Goal: Find specific page/section: Find specific page/section

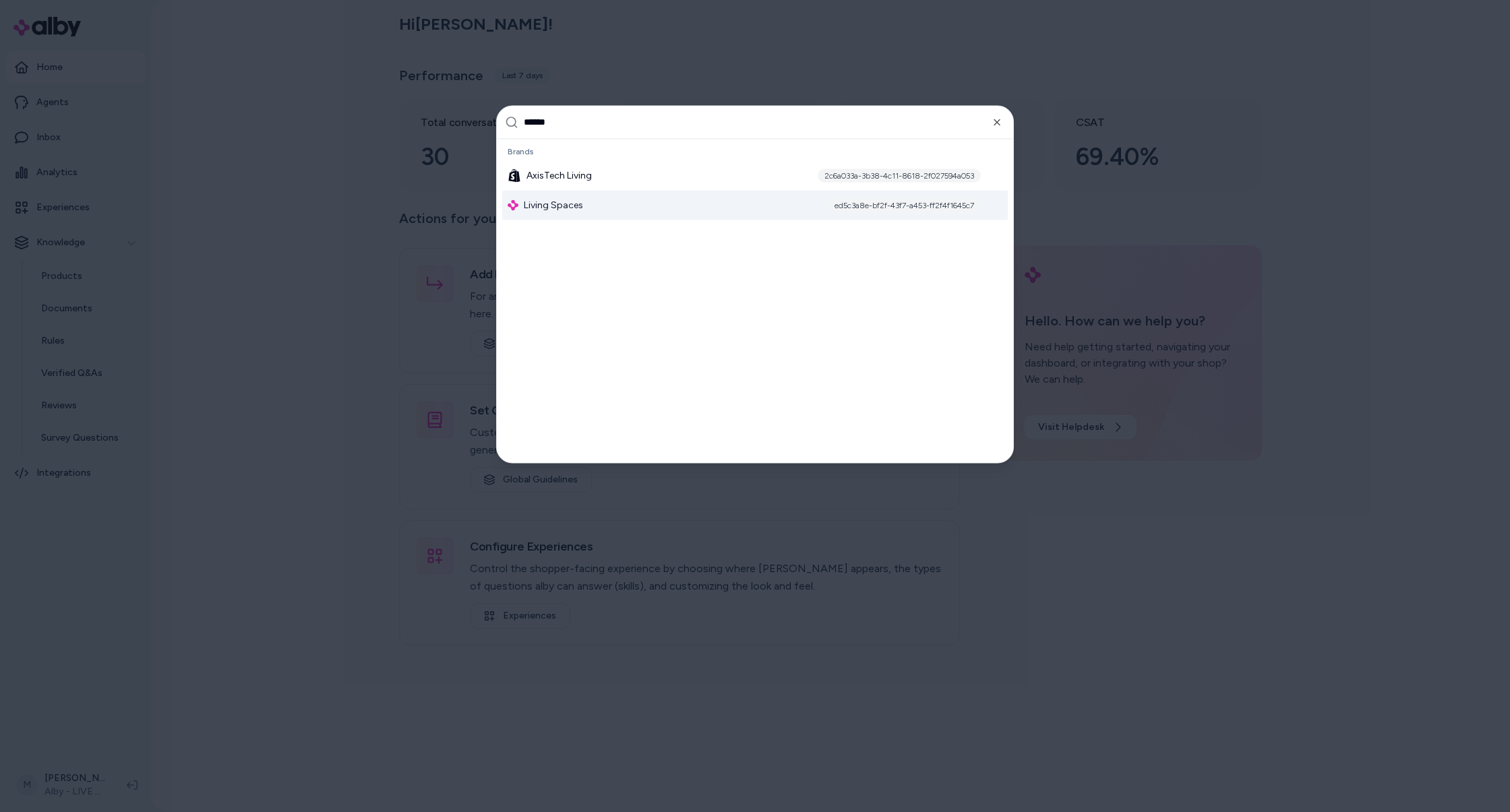
type input "******"
drag, startPoint x: 372, startPoint y: 220, endPoint x: 457, endPoint y: 3, distance: 233.1
click at [398, 182] on div at bounding box center [755, 406] width 1510 height 812
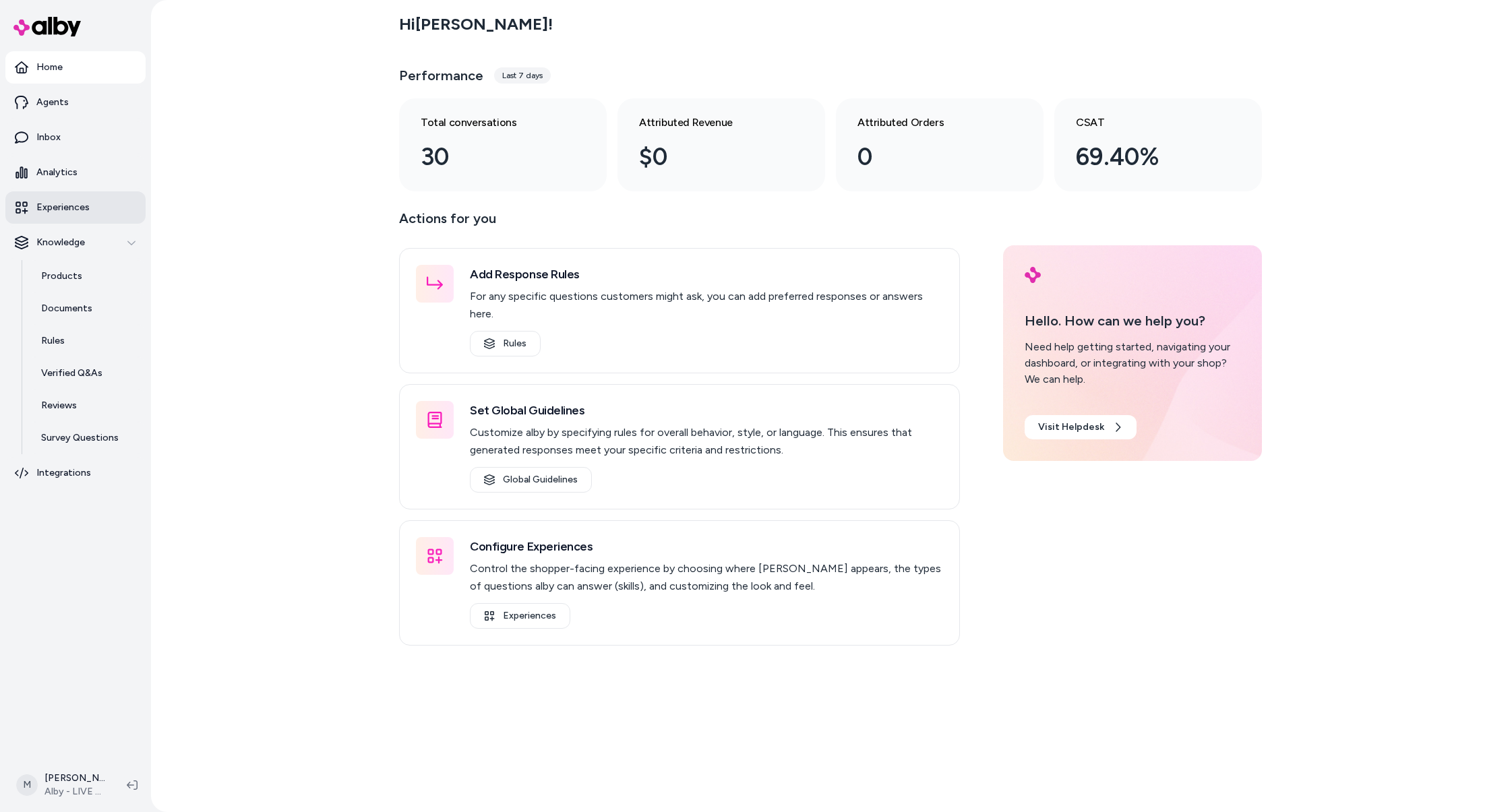
click at [92, 212] on link "Experiences" at bounding box center [75, 207] width 140 height 33
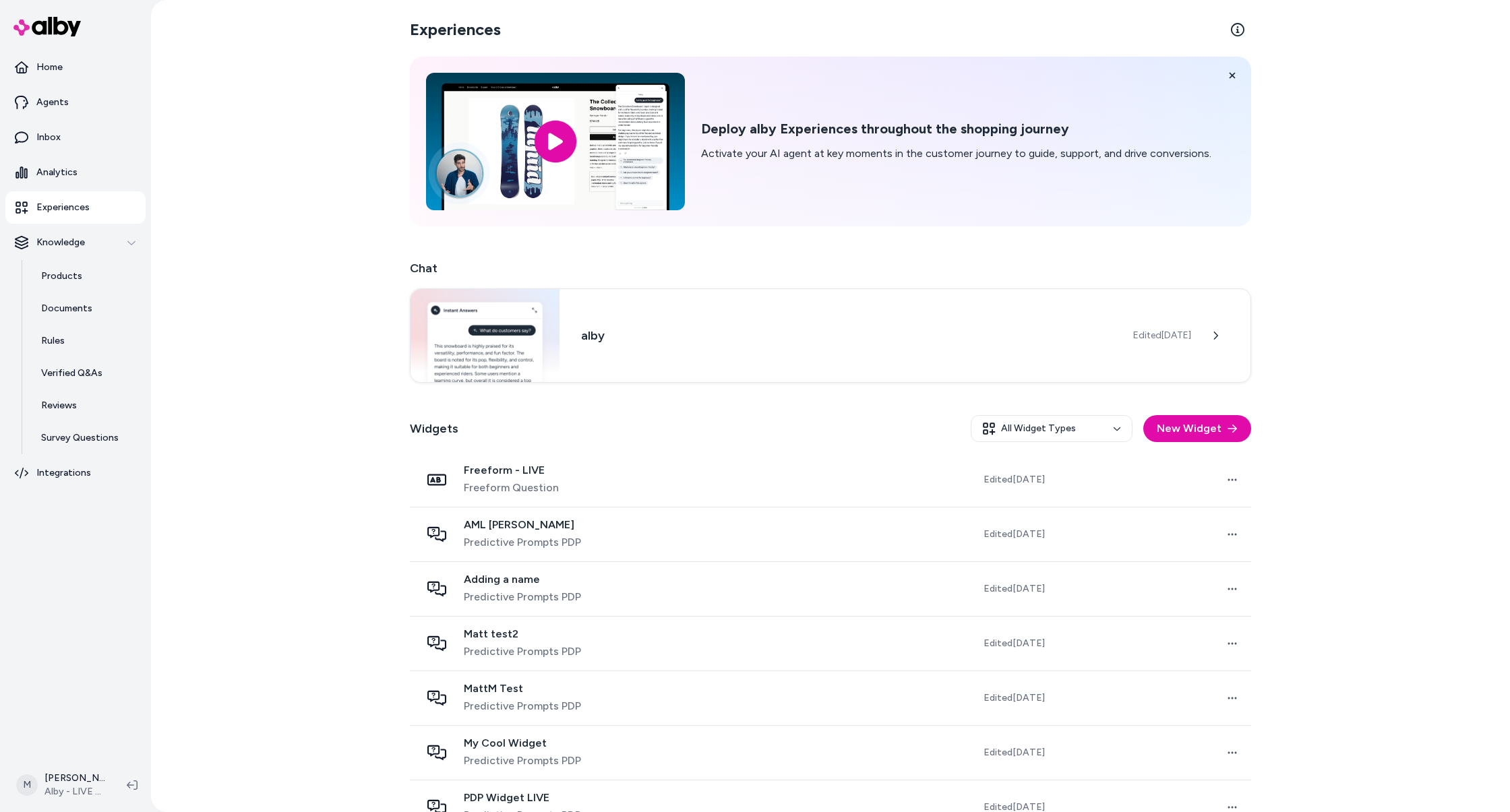
click at [728, 273] on h2 "Chat" at bounding box center [830, 268] width 841 height 19
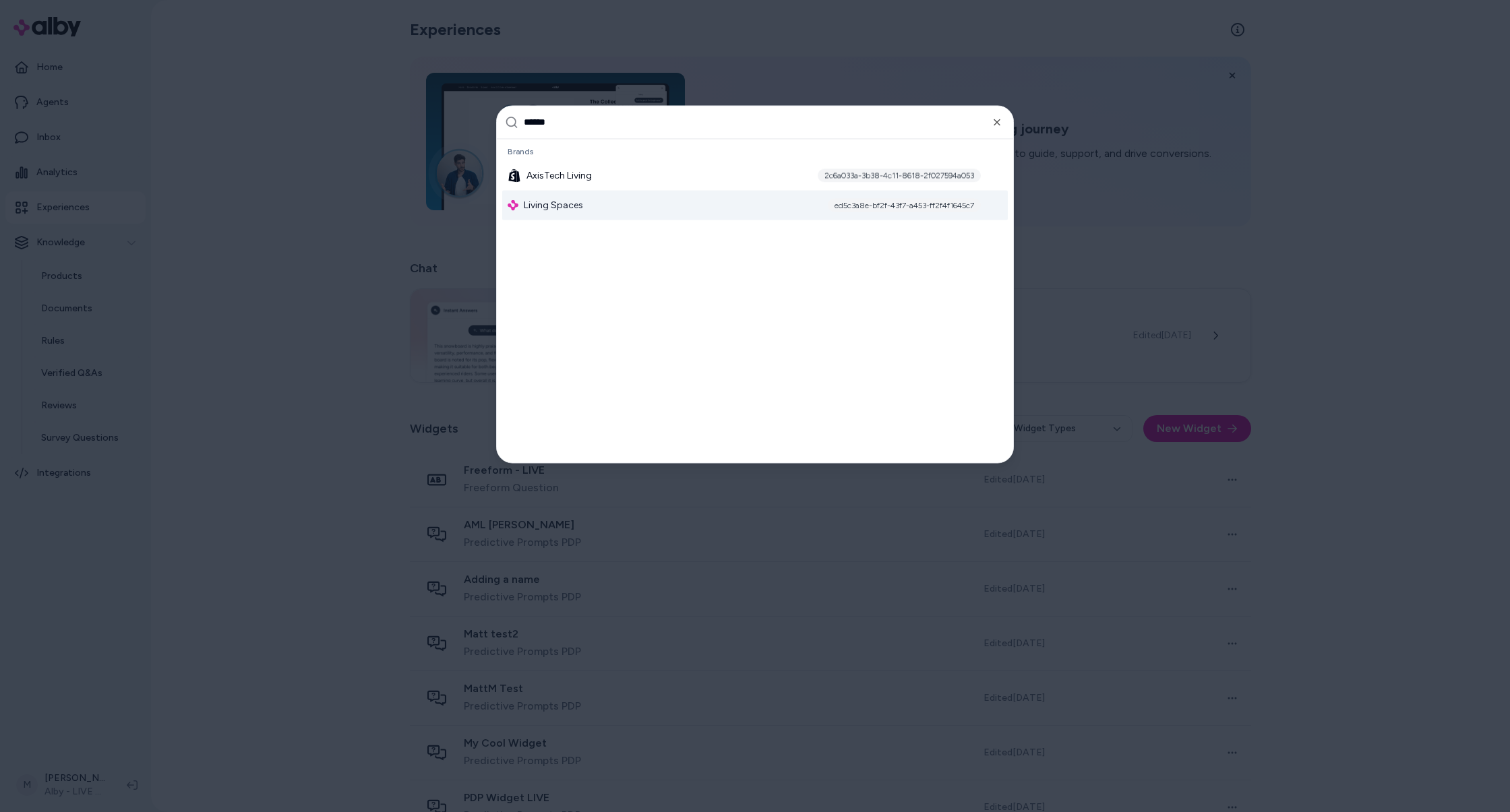
type input "******"
click at [644, 205] on div "Living Spaces ed5c3a8e-bf2f-43f7-a453-ff2f4f1645c7" at bounding box center [755, 204] width 506 height 30
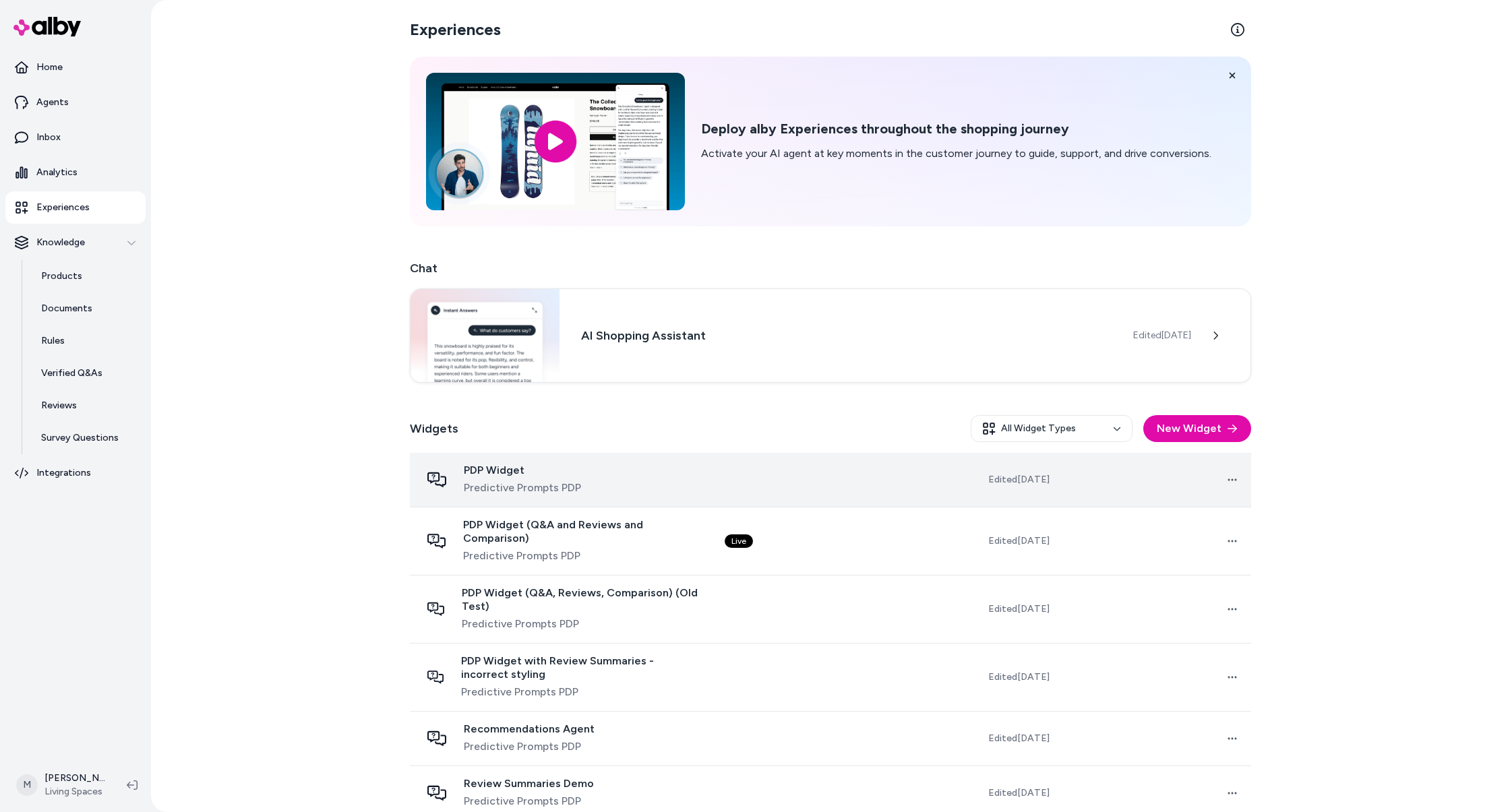
click at [665, 482] on div "PDP Widget Predictive Prompts PDP" at bounding box center [562, 479] width 283 height 33
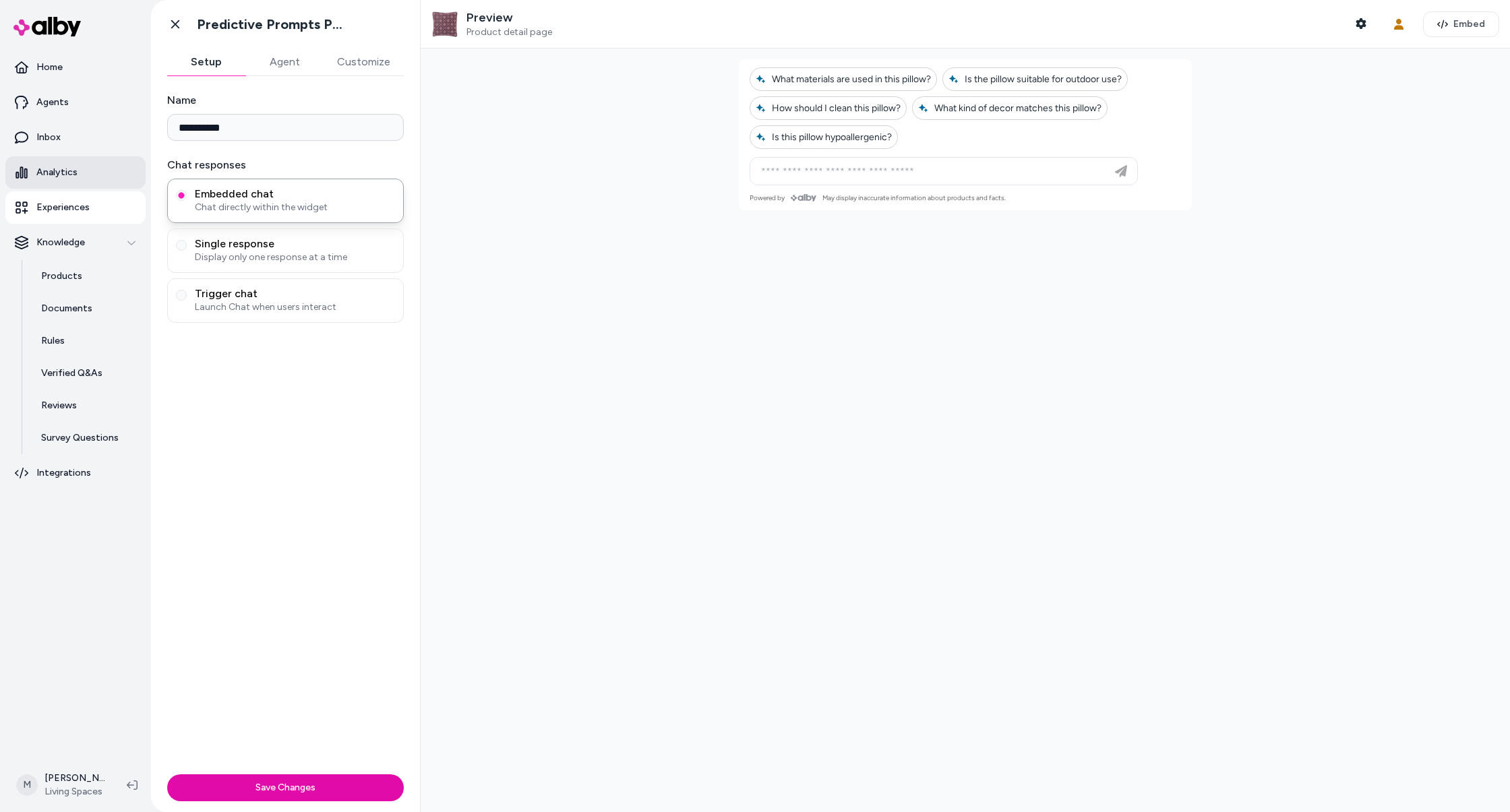
click at [54, 165] on link "Analytics" at bounding box center [75, 172] width 140 height 33
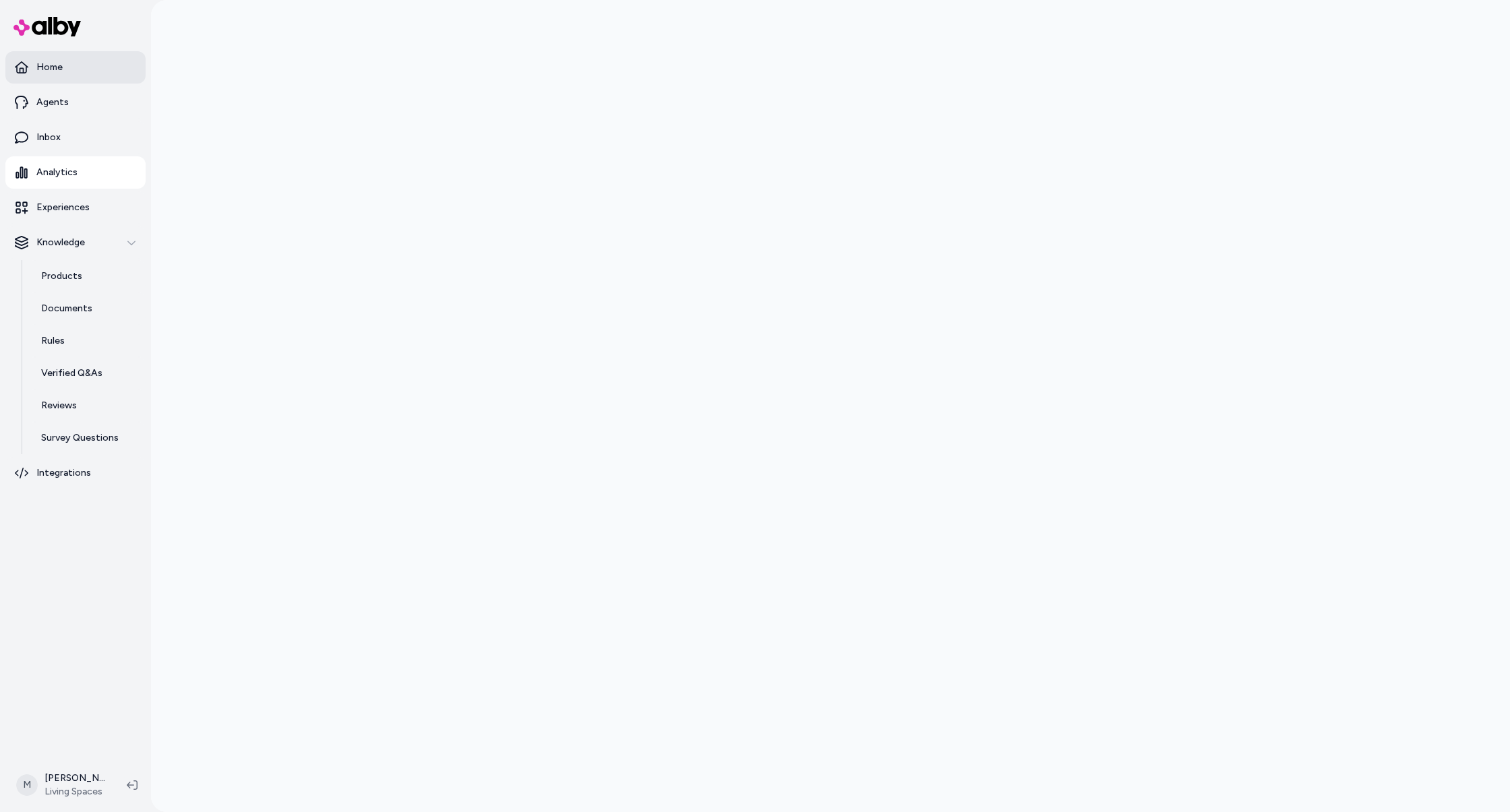
click at [58, 70] on p "Home" at bounding box center [49, 67] width 27 height 14
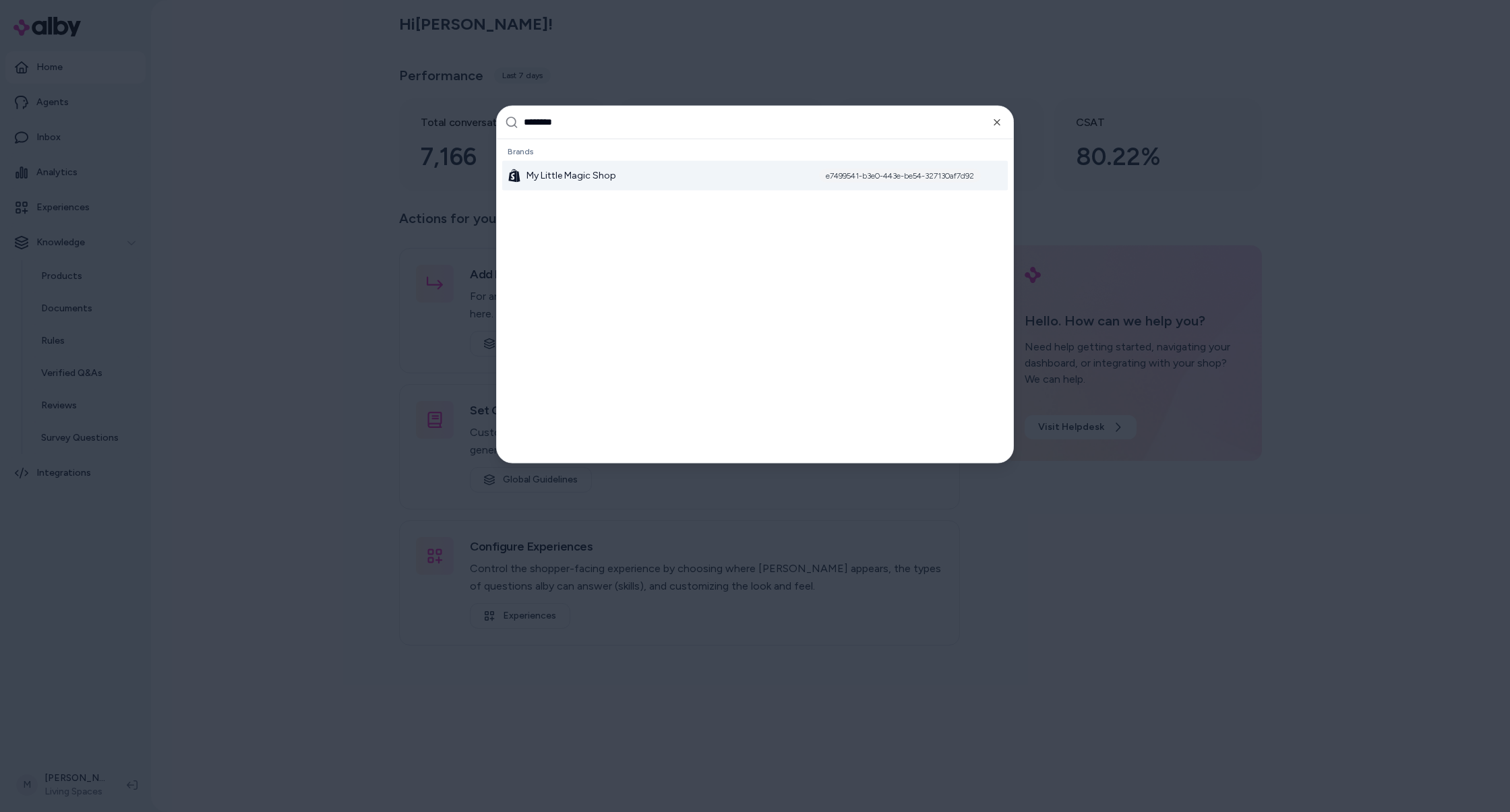
type input "*********"
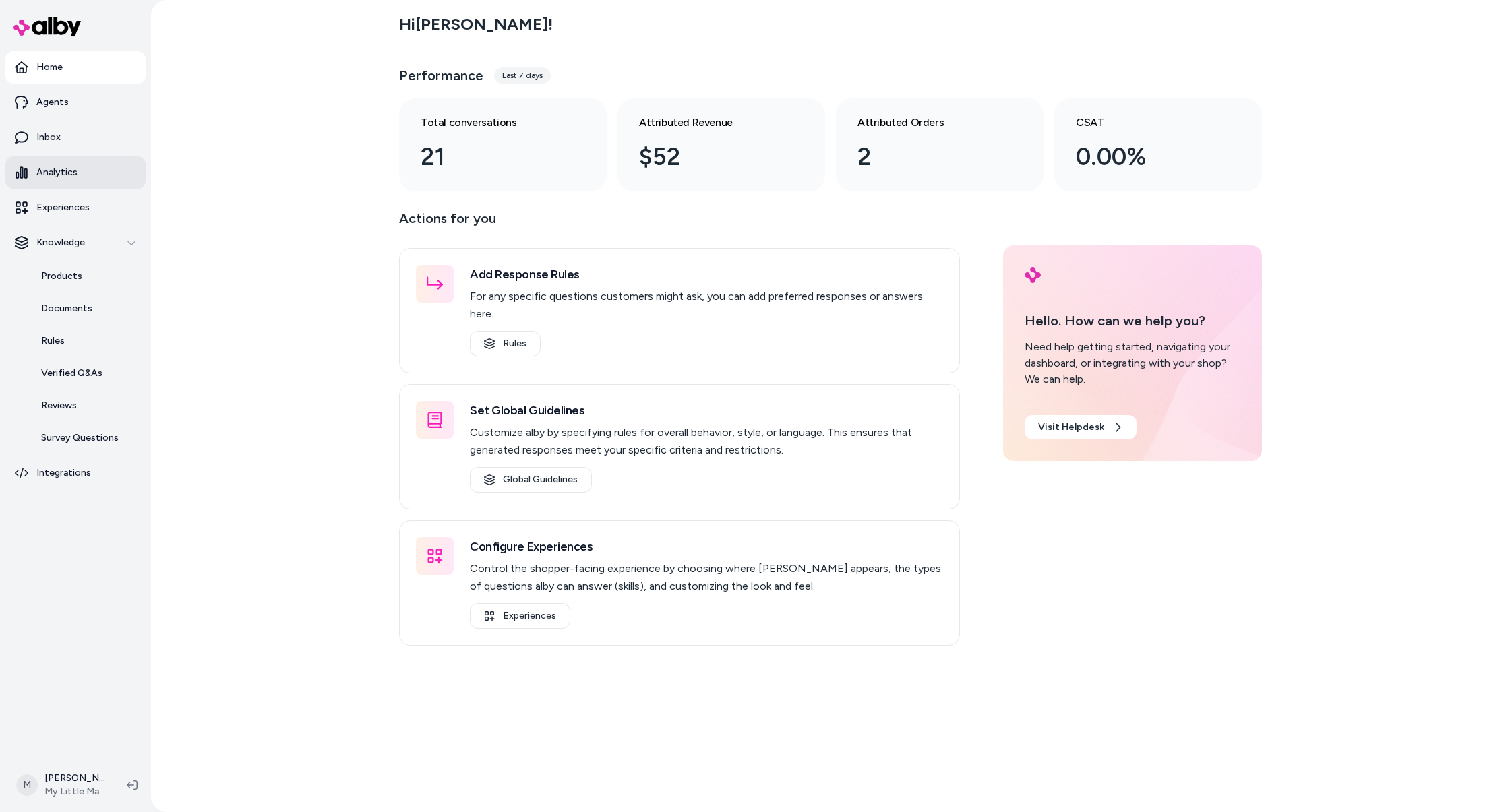
click at [82, 174] on link "Analytics" at bounding box center [75, 172] width 140 height 33
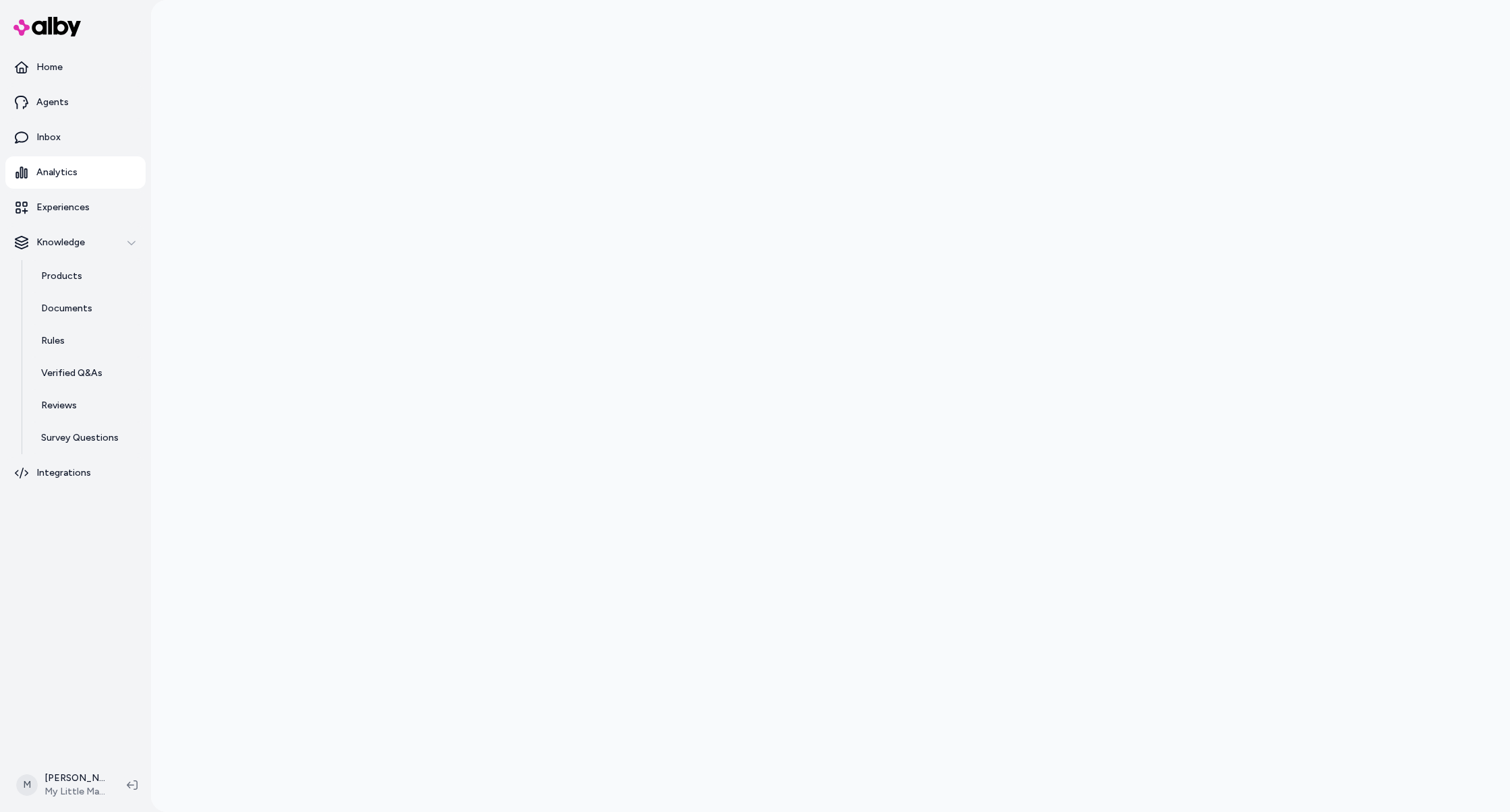
click at [1375, 393] on div at bounding box center [830, 406] width 1359 height 812
click at [1360, 389] on div at bounding box center [830, 406] width 1359 height 812
click at [94, 132] on link "Inbox" at bounding box center [75, 137] width 140 height 33
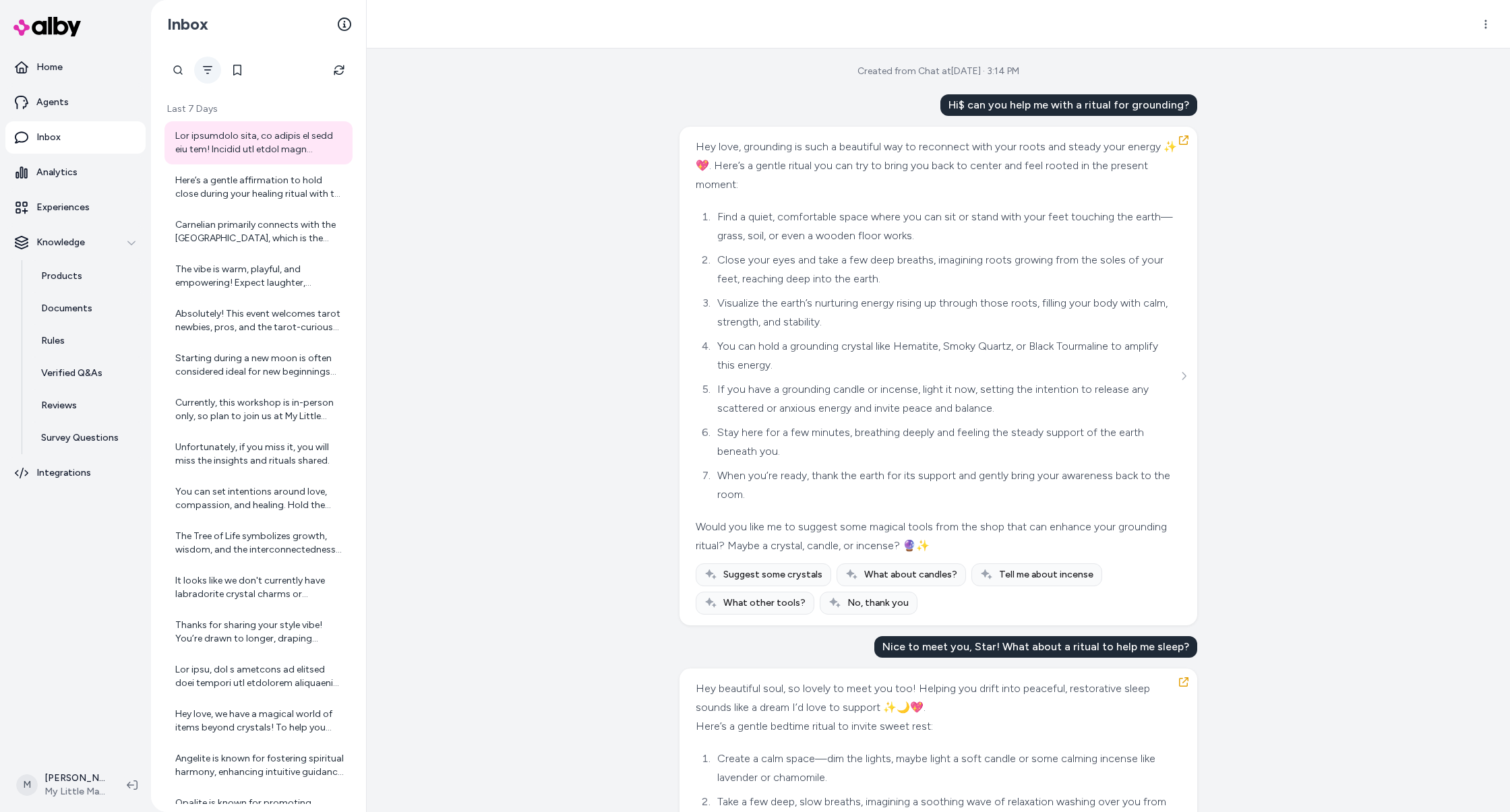
click at [204, 69] on icon "Filter" at bounding box center [208, 69] width 11 height 11
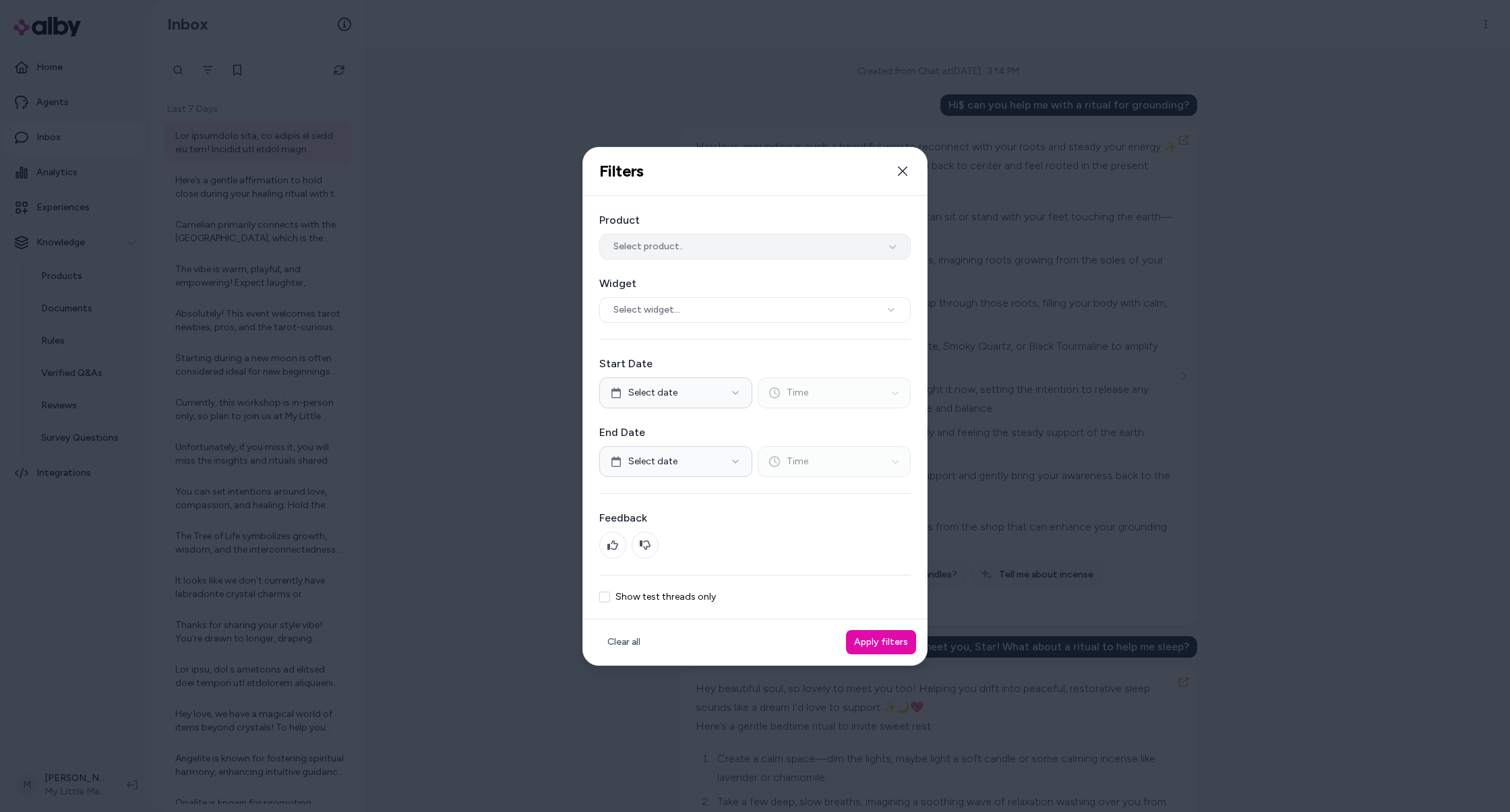
click at [851, 250] on button "Select product.." at bounding box center [754, 247] width 311 height 26
click at [819, 170] on div "Filters Filter threads by date range, widget, product, and test mode. Close" at bounding box center [755, 171] width 344 height 48
click at [908, 171] on button "Close" at bounding box center [902, 171] width 27 height 27
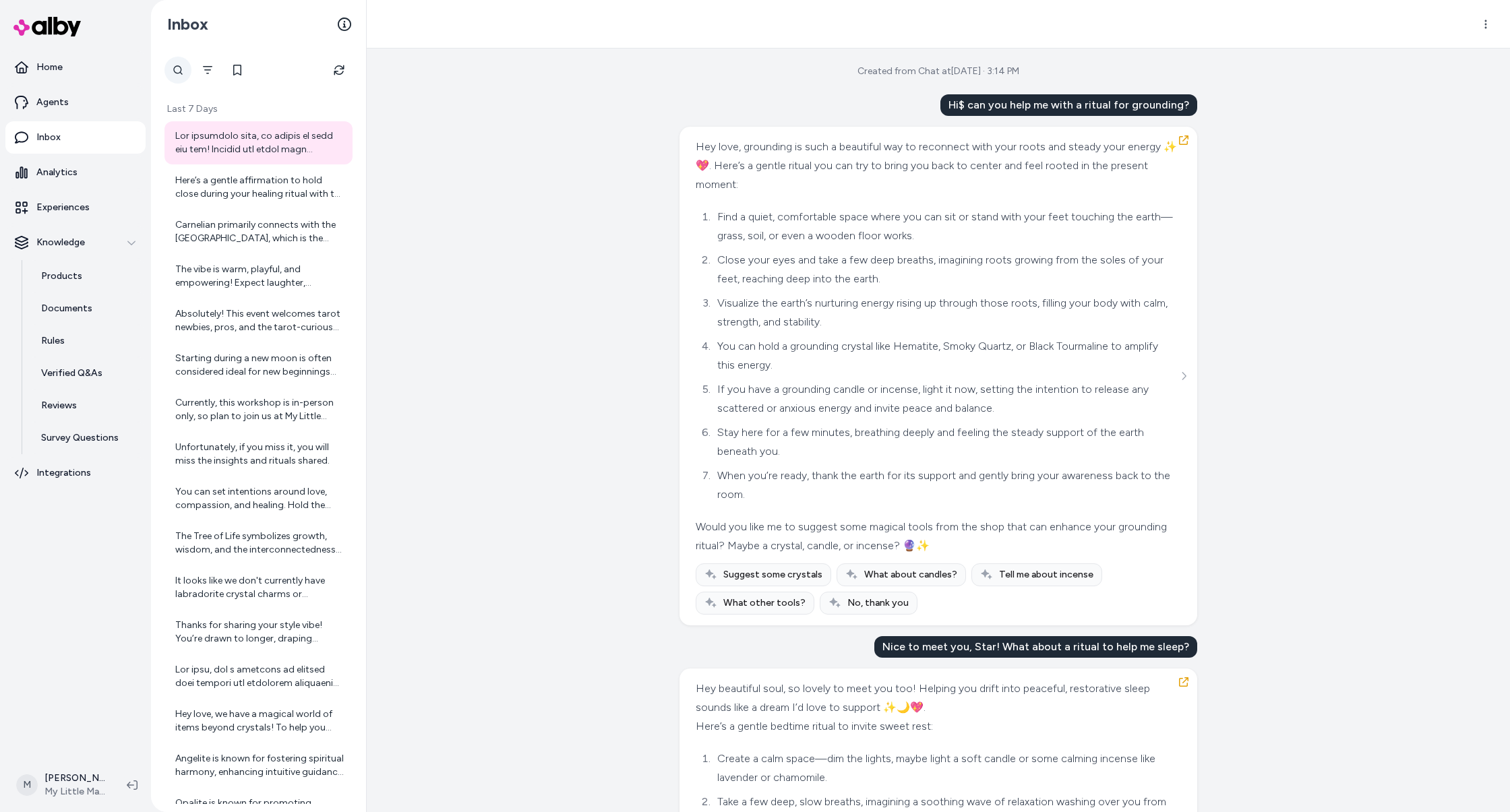
click at [169, 70] on div at bounding box center [177, 69] width 27 height 27
click at [310, 70] on button "Filter" at bounding box center [308, 69] width 27 height 27
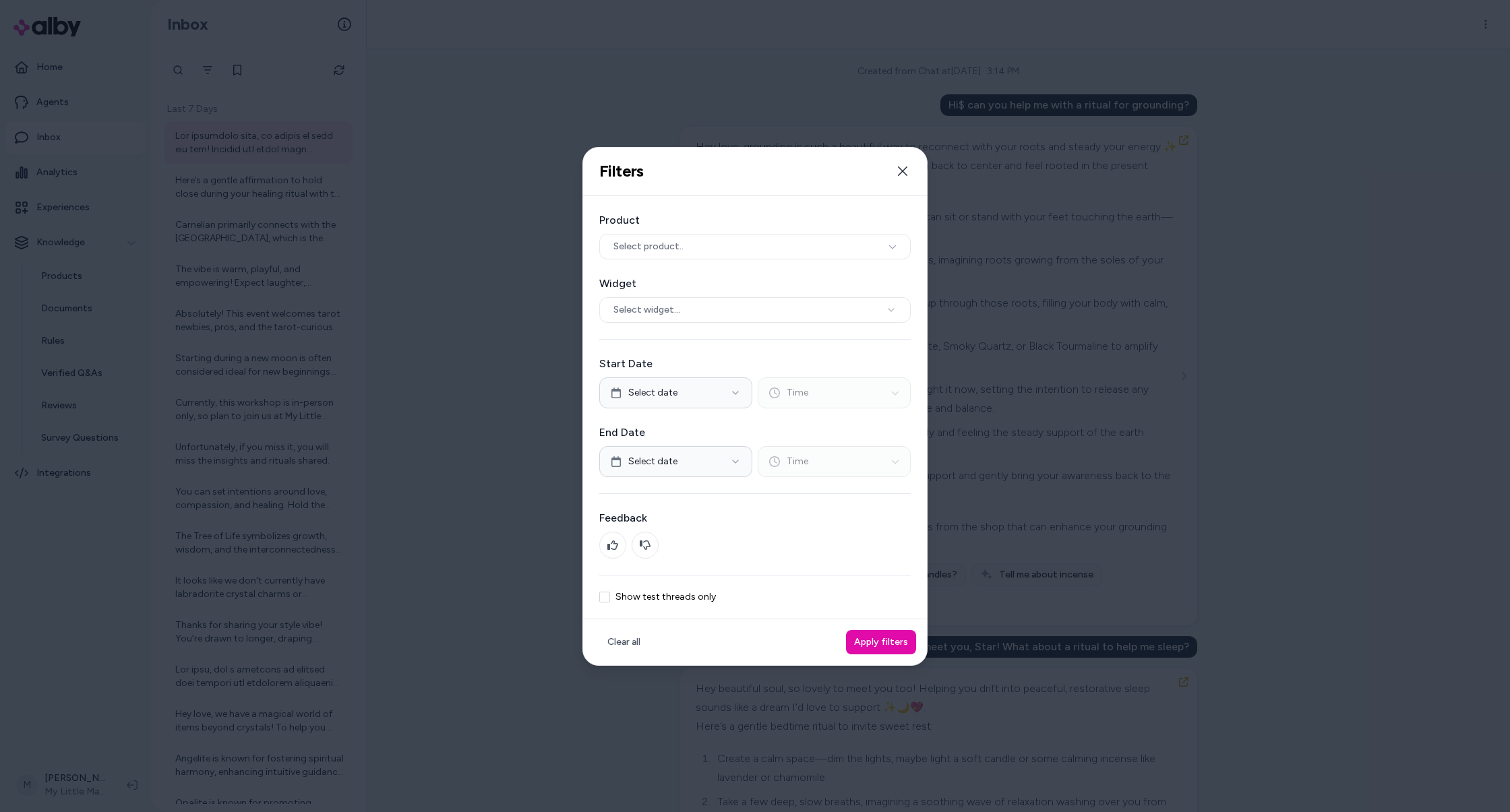
click at [1129, 237] on div at bounding box center [755, 406] width 1510 height 812
